Goal: Find contact information: Find contact information

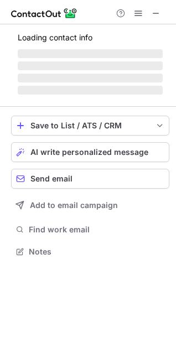
scroll to position [259, 176]
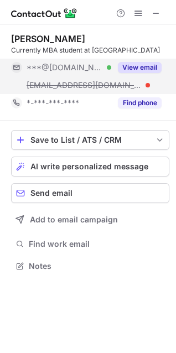
click at [130, 68] on button "View email" at bounding box center [140, 67] width 44 height 11
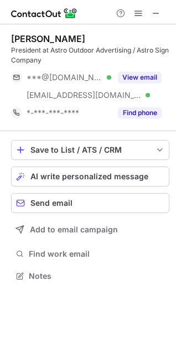
scroll to position [269, 176]
